Goal: Task Accomplishment & Management: Complete application form

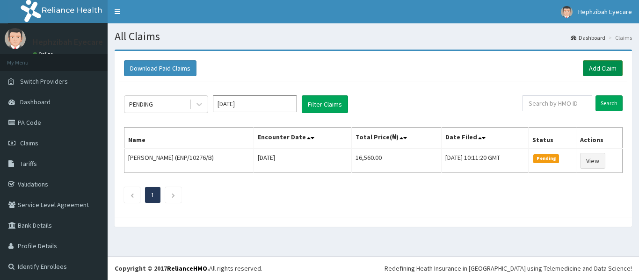
click at [593, 73] on link "Add Claim" at bounding box center [603, 68] width 40 height 16
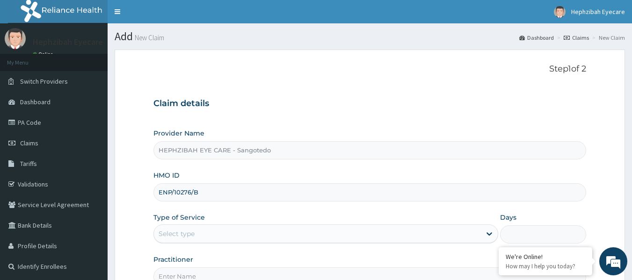
type input "ENP/10276/B"
click at [267, 114] on div "Claim details Provider Name HEPHZIBAH EYE CARE - Sangotedo HMO ID ENP/10276/B T…" at bounding box center [369, 187] width 433 height 196
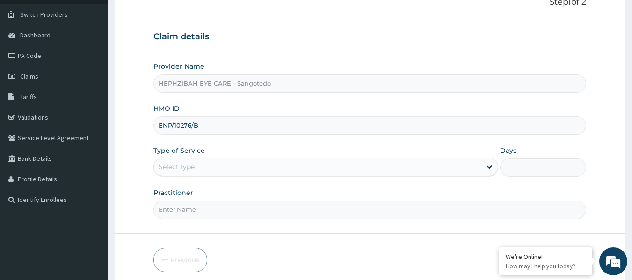
scroll to position [104, 0]
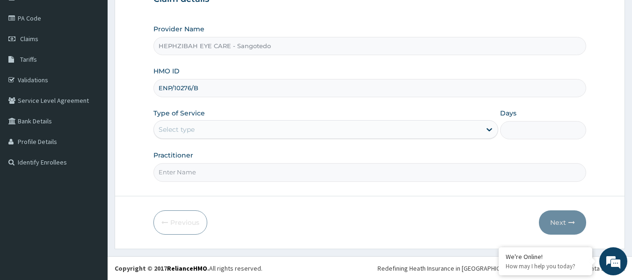
click at [268, 123] on div "Select type" at bounding box center [317, 129] width 327 height 15
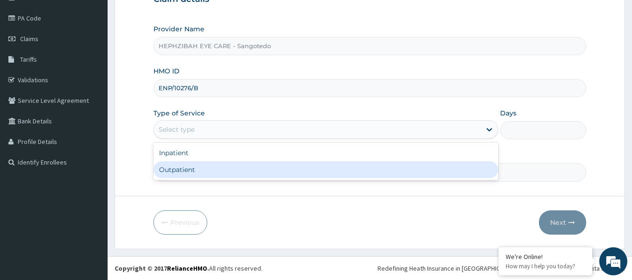
click at [195, 169] on div "Outpatient" at bounding box center [325, 169] width 345 height 17
type input "1"
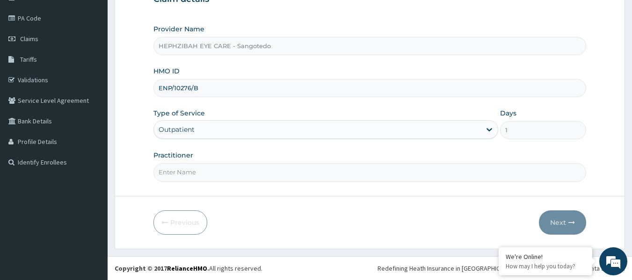
click at [175, 169] on input "Practitioner" at bounding box center [369, 172] width 433 height 18
type input "DR MAUREEN"
click at [572, 214] on button "Next" at bounding box center [562, 222] width 47 height 24
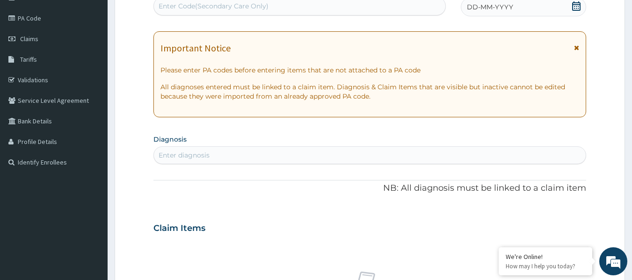
click at [240, 12] on div "Enter Code(Secondary Care Only)" at bounding box center [300, 6] width 292 height 15
paste input "PA/7CC27D"
type input "PA/7CC27D"
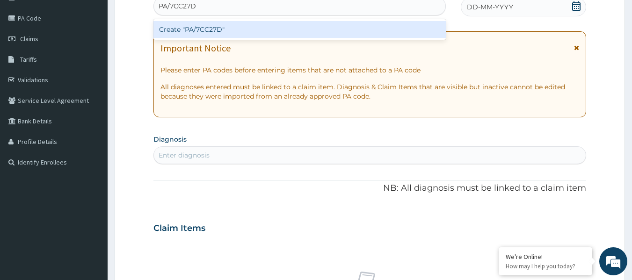
click at [226, 25] on div "Create "PA/7CC27D"" at bounding box center [299, 29] width 293 height 17
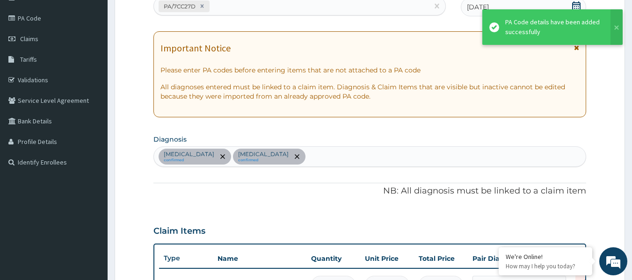
scroll to position [411, 0]
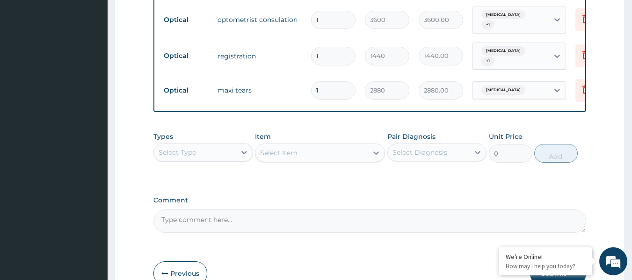
scroll to position [518, 0]
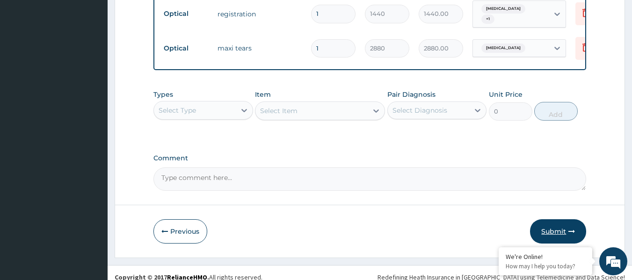
click at [568, 228] on icon "button" at bounding box center [571, 231] width 7 height 7
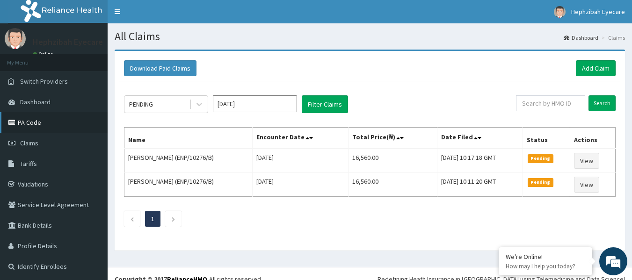
click at [60, 121] on link "PA Code" at bounding box center [54, 122] width 108 height 21
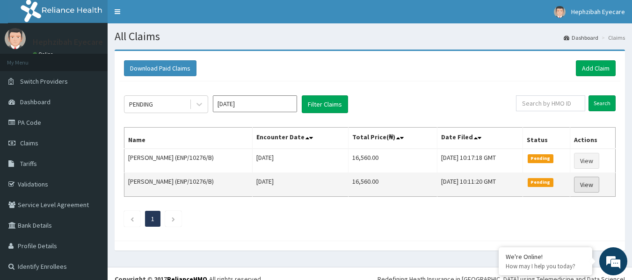
click at [594, 180] on link "View" at bounding box center [586, 185] width 25 height 16
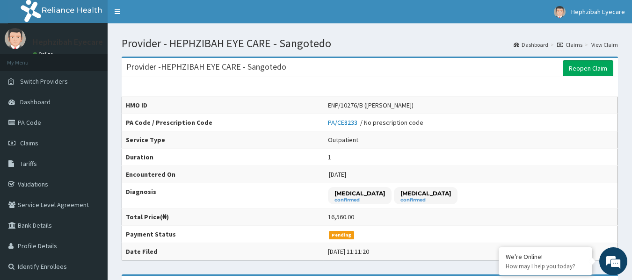
click at [525, 190] on td "[MEDICAL_DATA] confirmed [MEDICAL_DATA] confirmed" at bounding box center [471, 195] width 294 height 25
click at [588, 62] on link "Reopen Claim" at bounding box center [588, 68] width 51 height 16
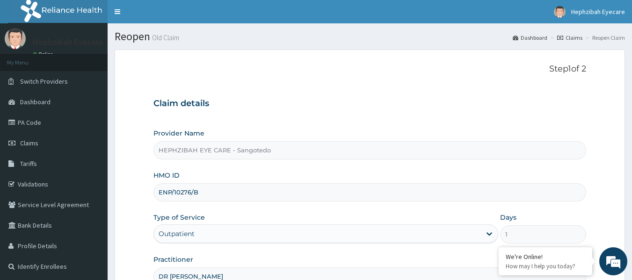
click at [494, 80] on div "Step 1 of 2 Claim details Provider Name HEPHZIBAH EYE CARE - Sangotedo HMO ID E…" at bounding box center [369, 175] width 433 height 222
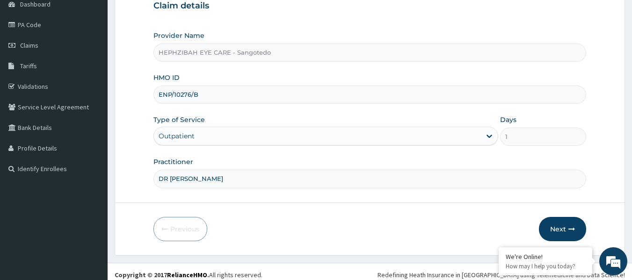
scroll to position [104, 0]
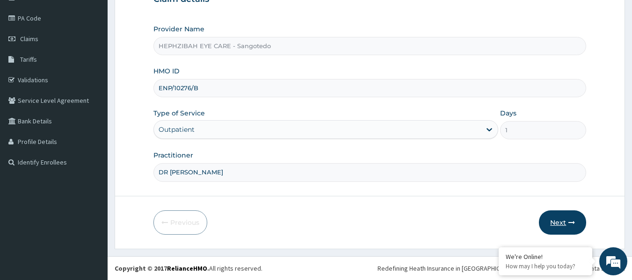
click at [557, 220] on button "Next" at bounding box center [562, 222] width 47 height 24
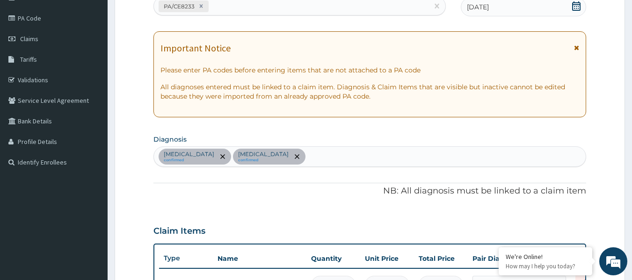
click at [356, 206] on div "PA Code / Prescription Code PA/CE8233 Encounter Date [DATE] Important Notice Pl…" at bounding box center [369, 269] width 433 height 568
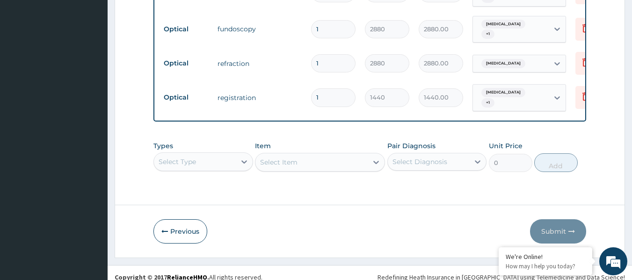
scroll to position [0, 36]
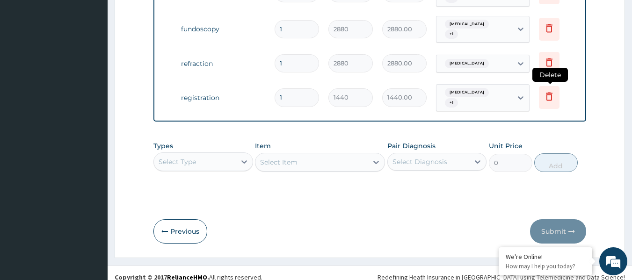
click at [551, 91] on icon at bounding box center [548, 96] width 11 height 11
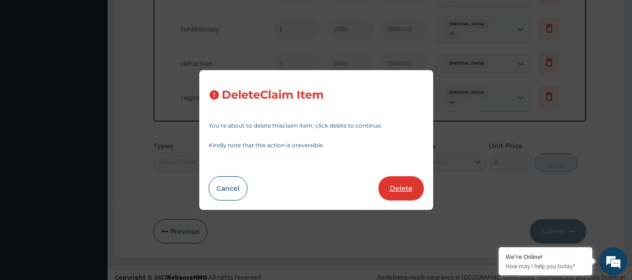
click at [389, 187] on button "Delete" at bounding box center [400, 188] width 45 height 24
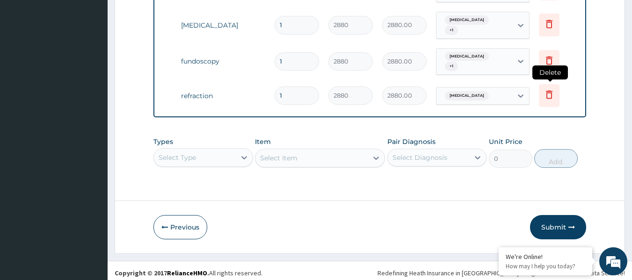
click at [554, 89] on icon at bounding box center [548, 94] width 11 height 11
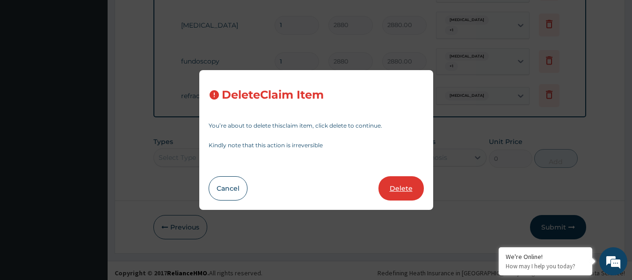
click at [410, 186] on button "Delete" at bounding box center [400, 188] width 45 height 24
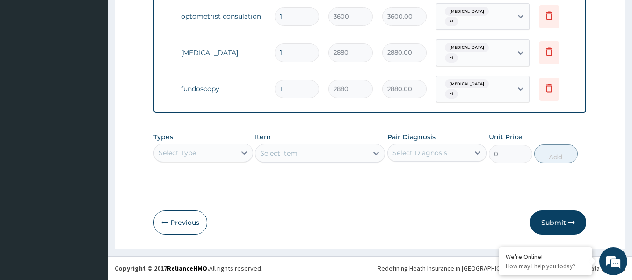
scroll to position [402, 0]
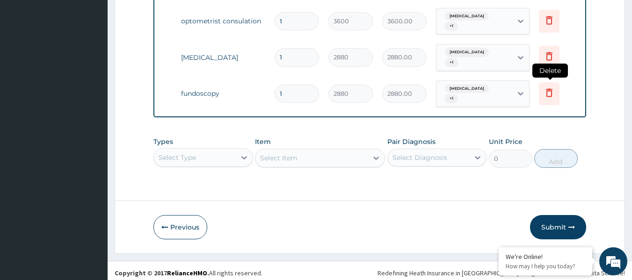
click at [544, 87] on icon at bounding box center [548, 92] width 11 height 11
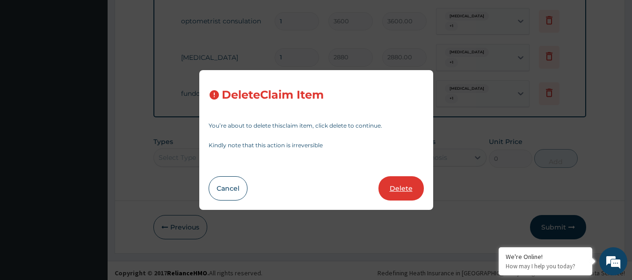
click at [401, 185] on button "Delete" at bounding box center [400, 188] width 45 height 24
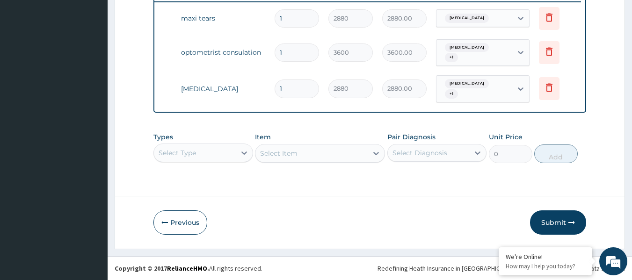
scroll to position [370, 0]
click at [547, 83] on icon at bounding box center [548, 88] width 11 height 11
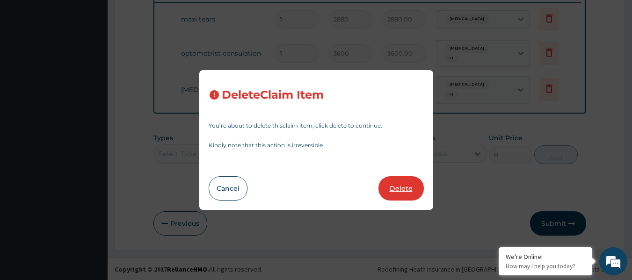
click at [394, 183] on button "Delete" at bounding box center [400, 188] width 45 height 24
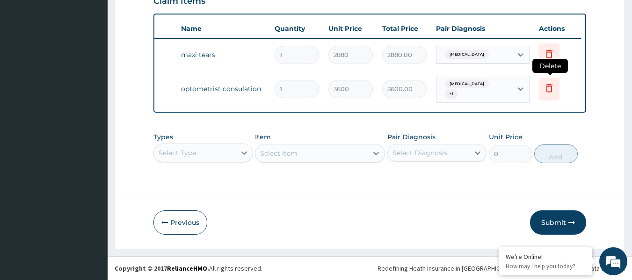
click at [545, 82] on icon at bounding box center [548, 87] width 11 height 11
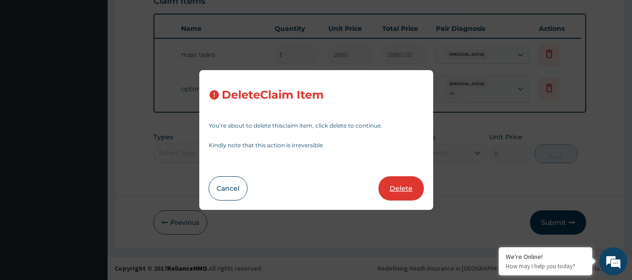
click at [403, 188] on button "Delete" at bounding box center [400, 188] width 45 height 24
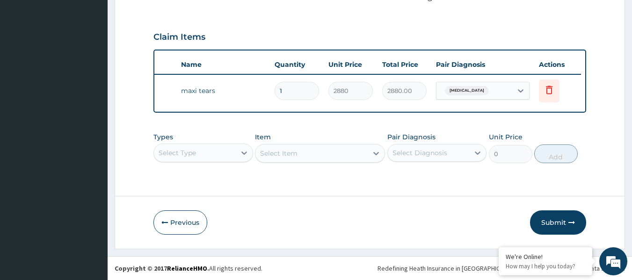
scroll to position [305, 0]
click at [548, 80] on icon at bounding box center [549, 91] width 21 height 23
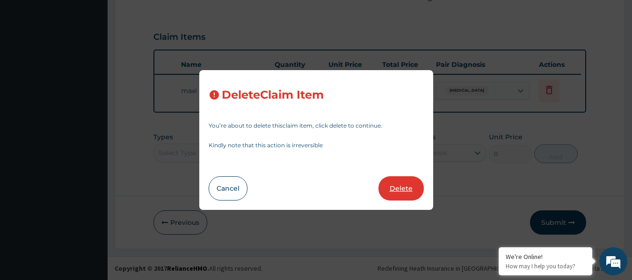
click at [389, 193] on button "Delete" at bounding box center [400, 188] width 45 height 24
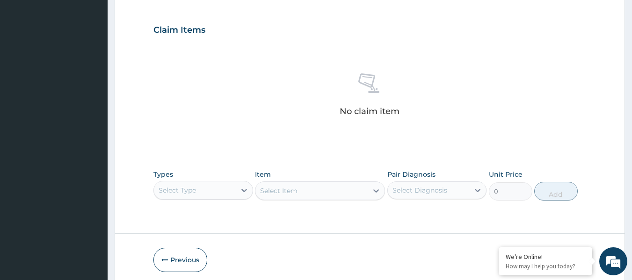
click at [355, 133] on div "No claim item" at bounding box center [369, 97] width 433 height 108
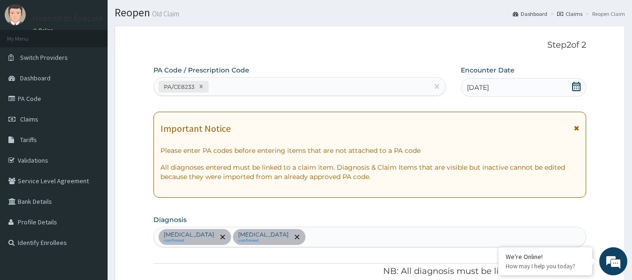
scroll to position [0, 0]
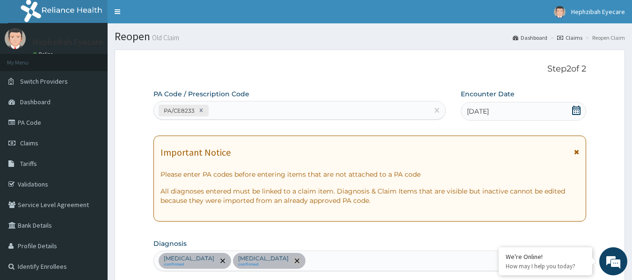
click at [295, 259] on icon "remove selection option" at bounding box center [297, 261] width 5 height 5
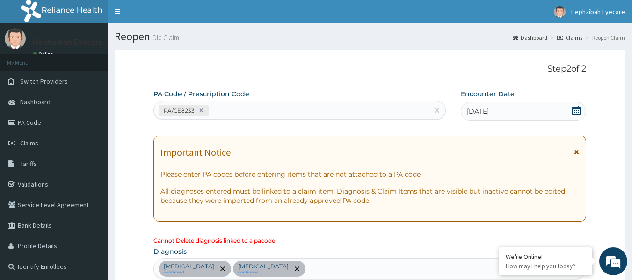
click at [266, 237] on div "Cannot Delete diagnosis linked to a pacode" at bounding box center [369, 241] width 433 height 8
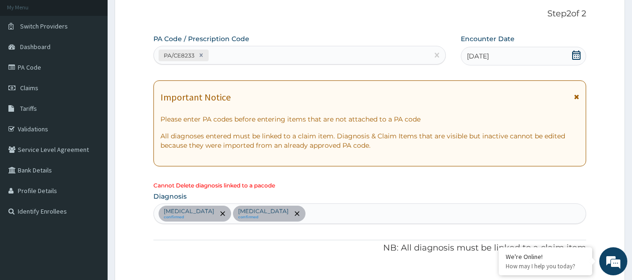
scroll to position [56, 0]
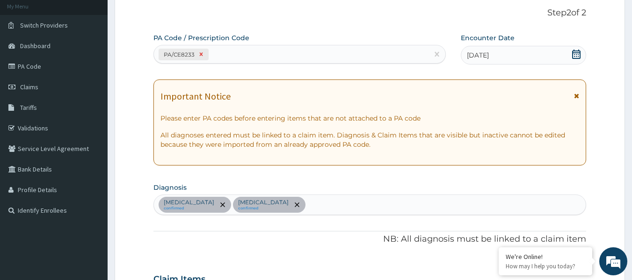
click at [202, 54] on icon at bounding box center [201, 54] width 7 height 7
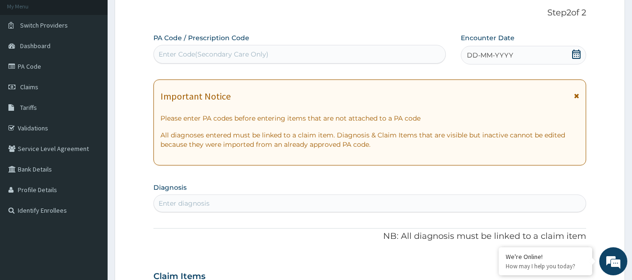
click at [291, 34] on div "PA Code / Prescription Code Enter Code(Secondary Care Only)" at bounding box center [299, 48] width 293 height 30
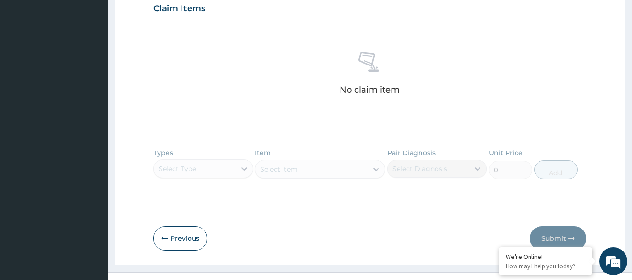
scroll to position [340, 0]
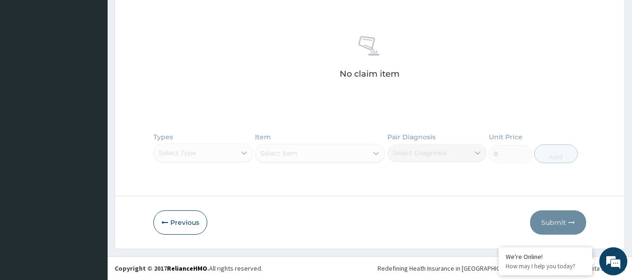
click at [540, 76] on div "No claim item" at bounding box center [369, 59] width 433 height 108
click at [182, 217] on button "Previous" at bounding box center [180, 222] width 54 height 24
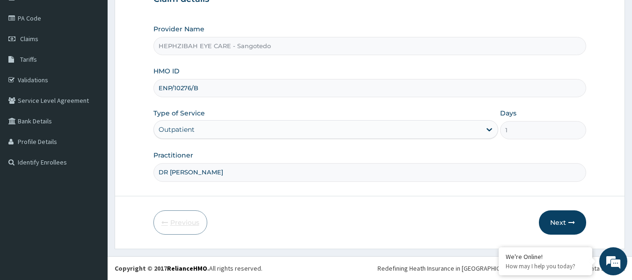
scroll to position [104, 0]
click at [231, 169] on input "DR [PERSON_NAME]" at bounding box center [369, 172] width 433 height 18
type input "D"
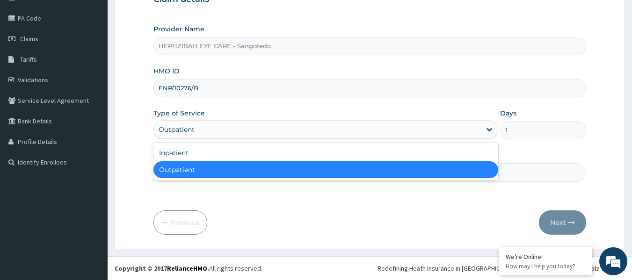
click at [208, 128] on div "Outpatient" at bounding box center [317, 129] width 327 height 15
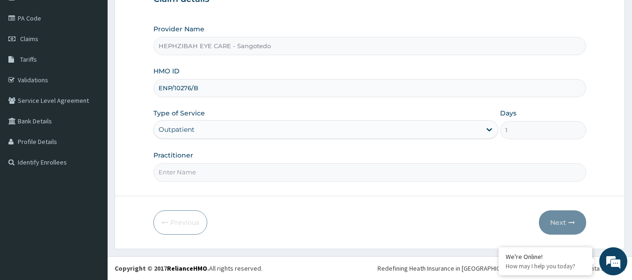
click at [202, 86] on input "ENP/10276/B" at bounding box center [369, 88] width 433 height 18
type input "E"
click at [332, 69] on div "HMO ID" at bounding box center [369, 81] width 433 height 31
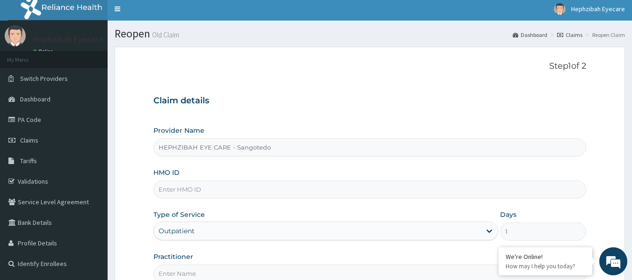
scroll to position [0, 0]
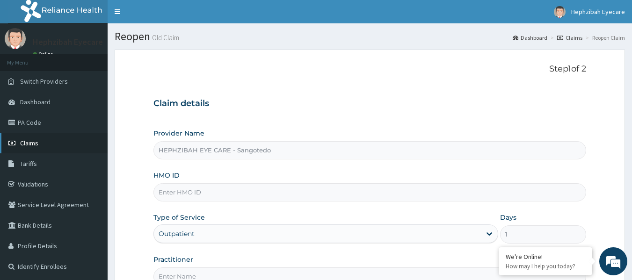
click at [32, 139] on span "Claims" at bounding box center [29, 143] width 18 height 8
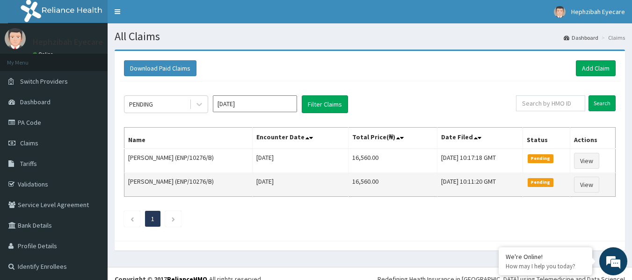
click at [546, 182] on span "Pending" at bounding box center [541, 182] width 26 height 8
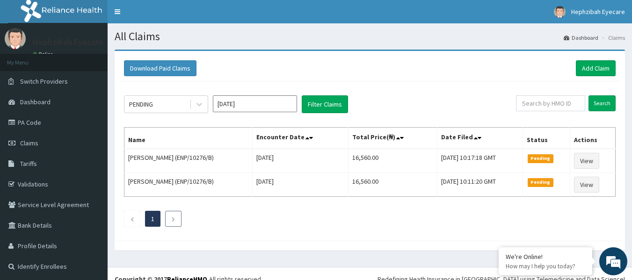
click at [170, 220] on li at bounding box center [173, 219] width 16 height 16
